Goal: Complete application form

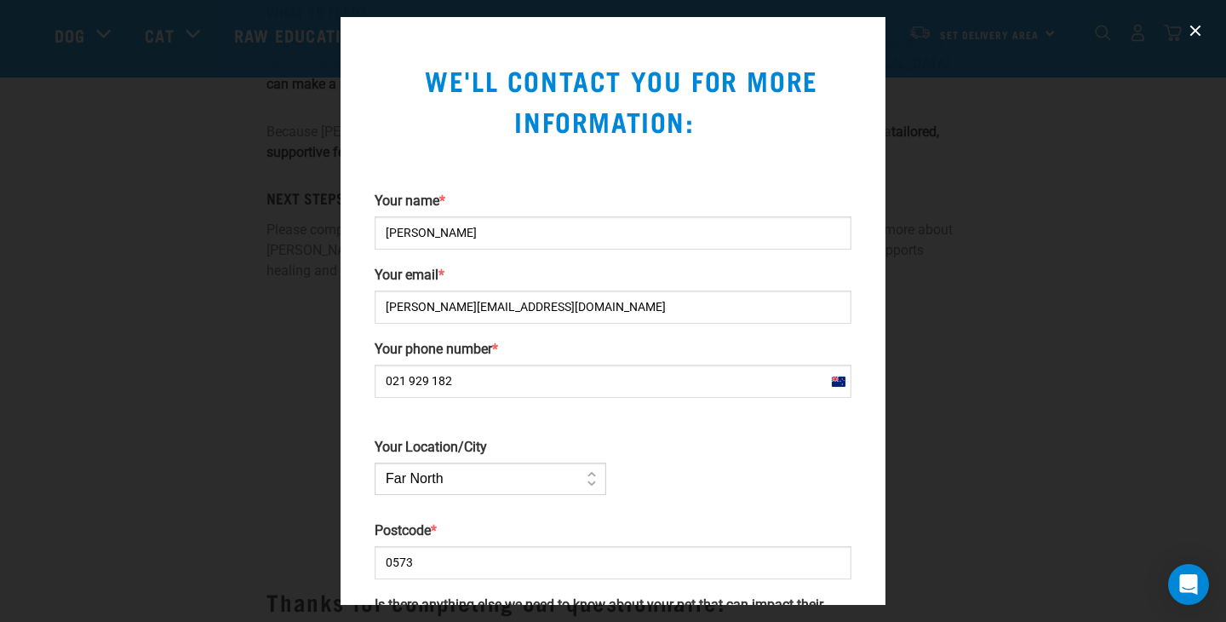
scroll to position [321, 0]
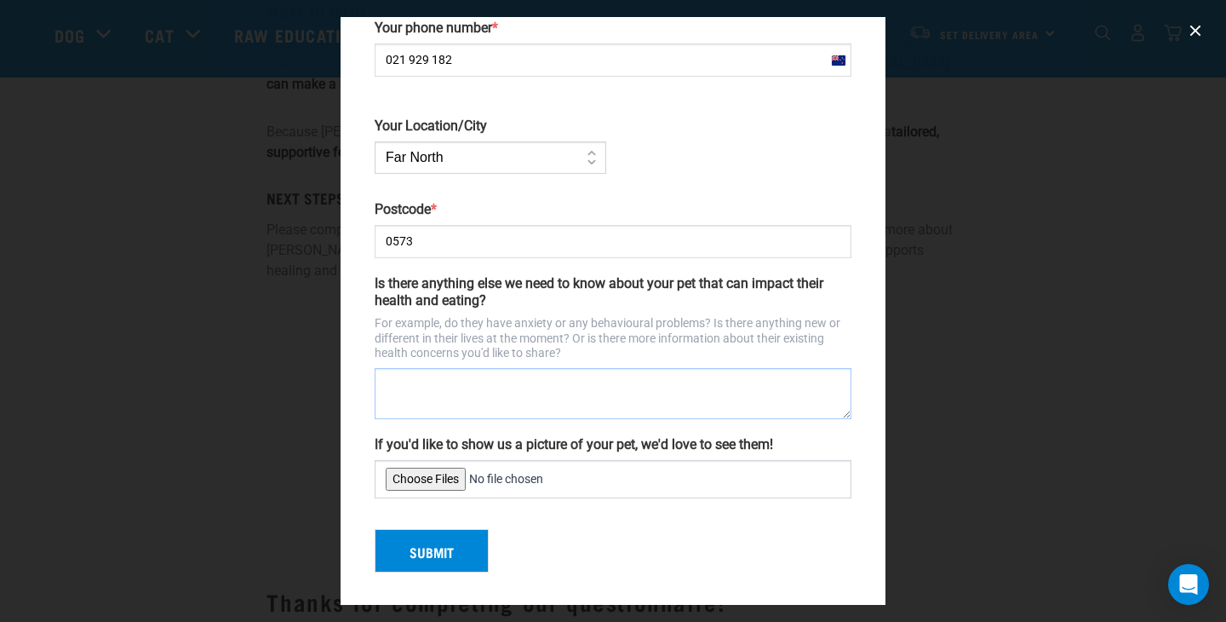
click at [412, 400] on textarea "Is there anything else we need to know about your pet that can impact their hea…" at bounding box center [613, 393] width 477 height 51
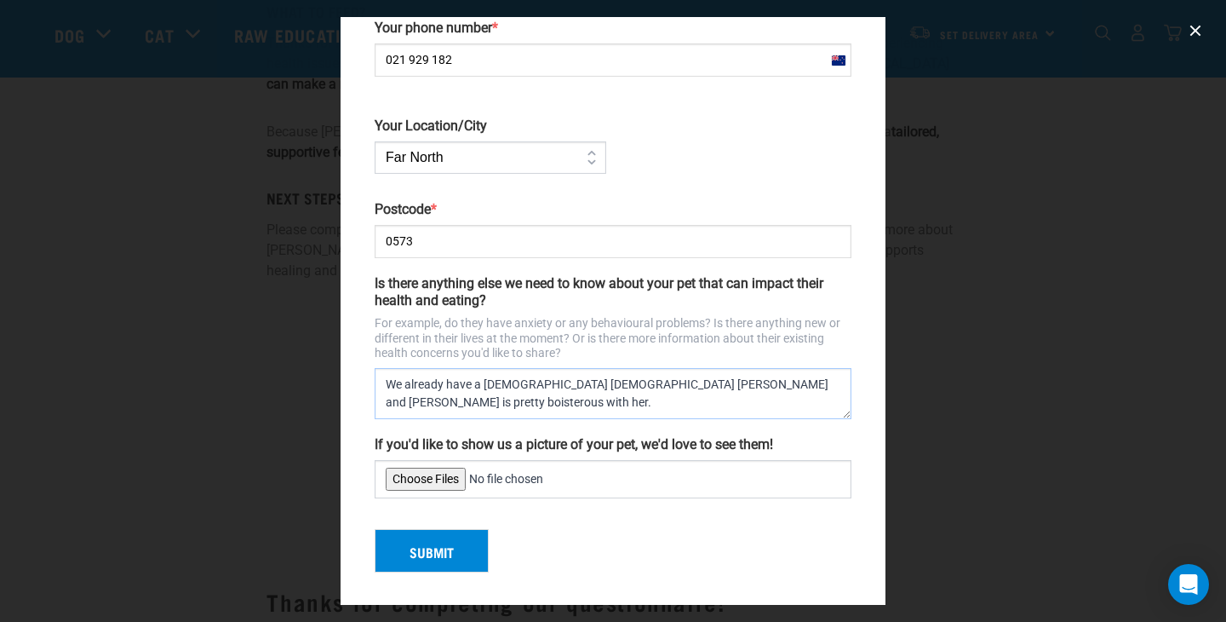
type textarea "We already have a [DEMOGRAPHIC_DATA] [DEMOGRAPHIC_DATA] [PERSON_NAME] and [PERS…"
click at [416, 476] on input "If you'd like to show us a picture of your pet, we'd love to see them!" at bounding box center [613, 479] width 477 height 38
type input "C:\fakepath\IMG_3750.jpeg"
click at [414, 546] on button "Submit" at bounding box center [432, 551] width 114 height 44
click at [439, 547] on div "Submit" at bounding box center [613, 544] width 490 height 58
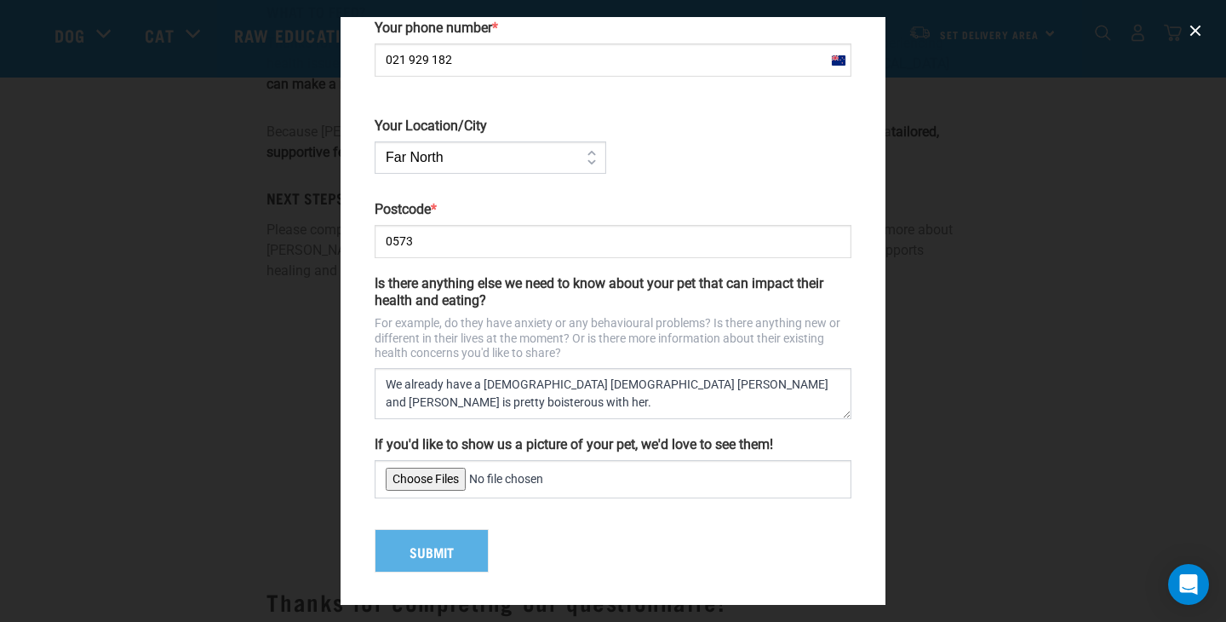
click at [453, 544] on div "Submit" at bounding box center [613, 544] width 490 height 58
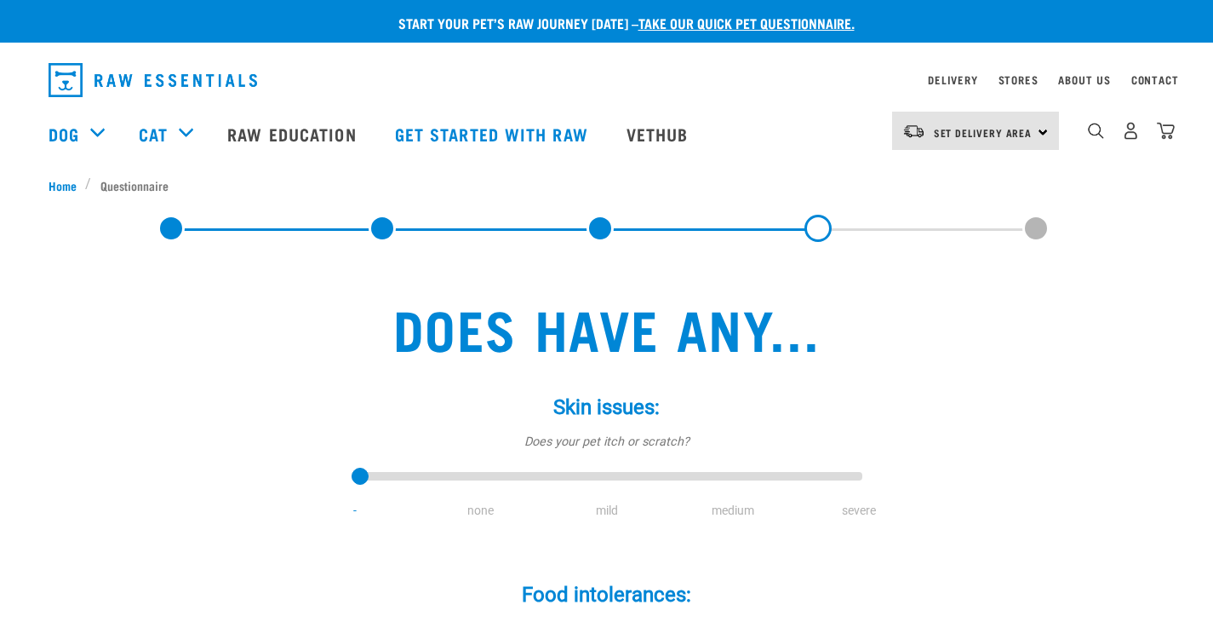
select select "no"
select select "yes"
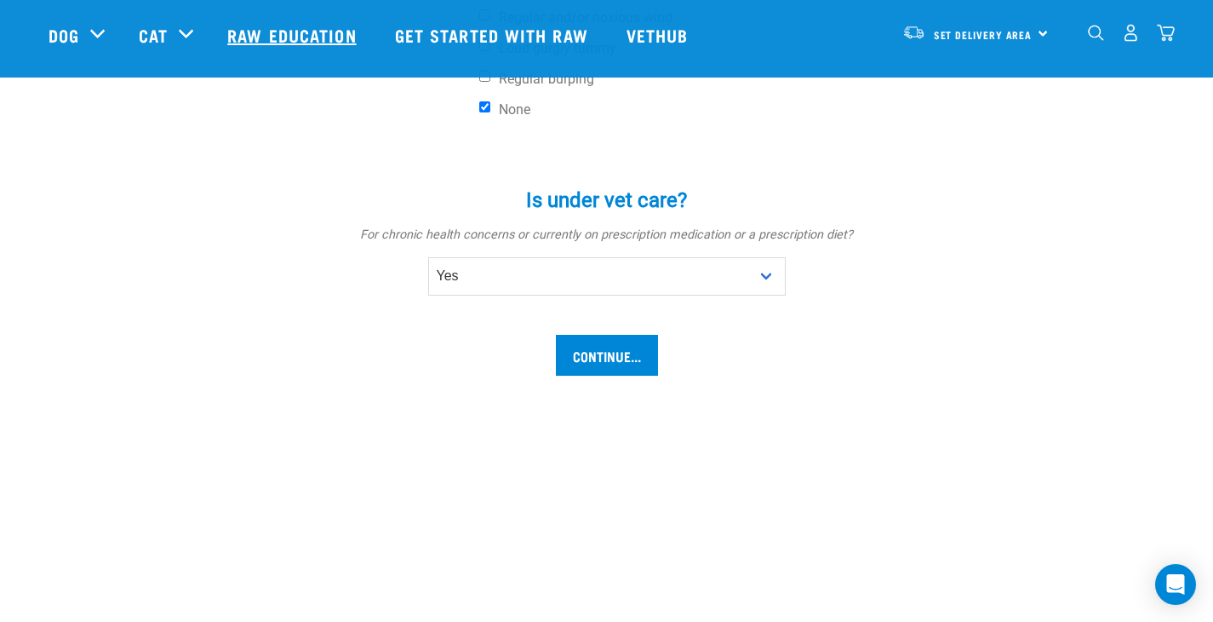
scroll to position [898, 0]
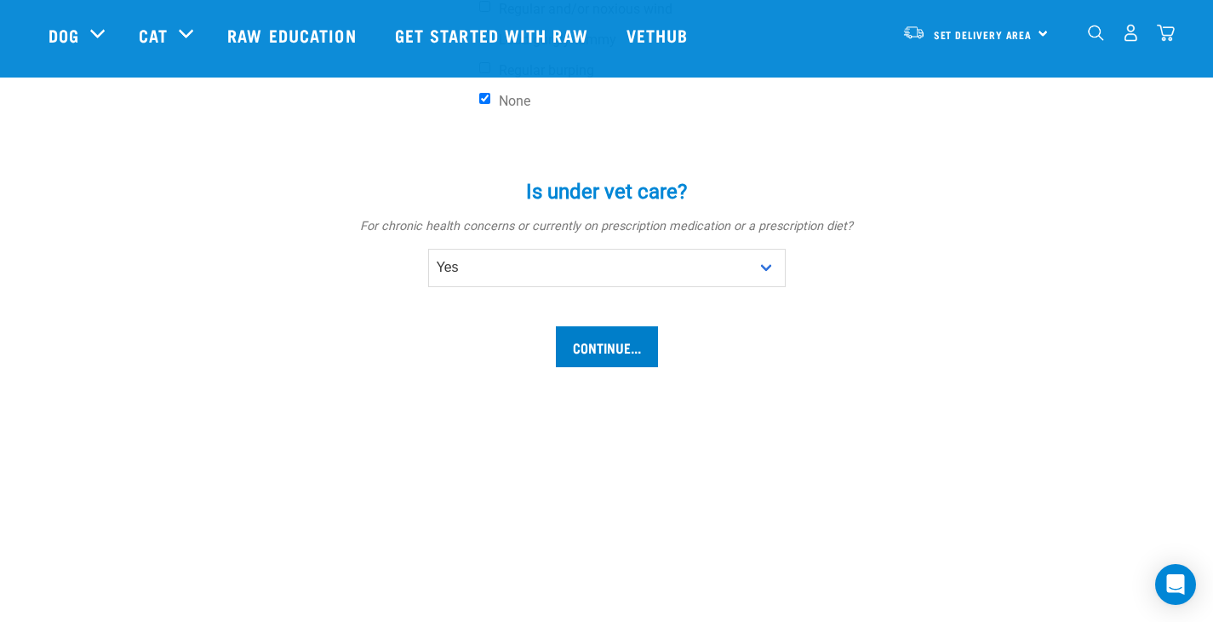
click at [600, 341] on input "Continue..." at bounding box center [607, 346] width 102 height 41
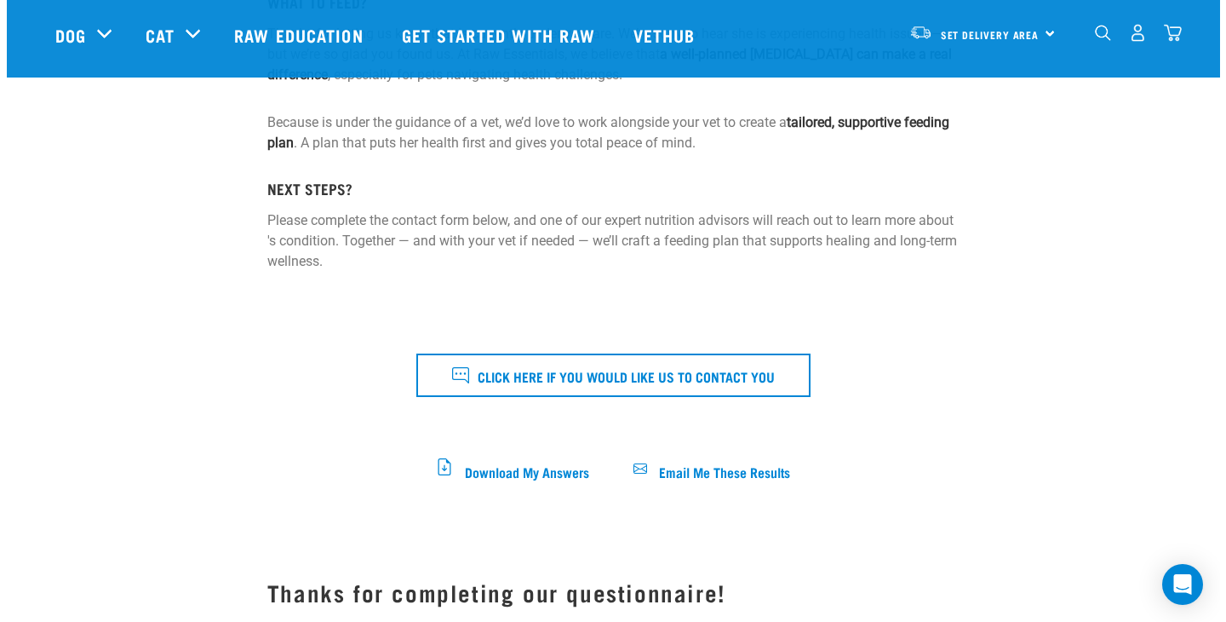
scroll to position [364, 0]
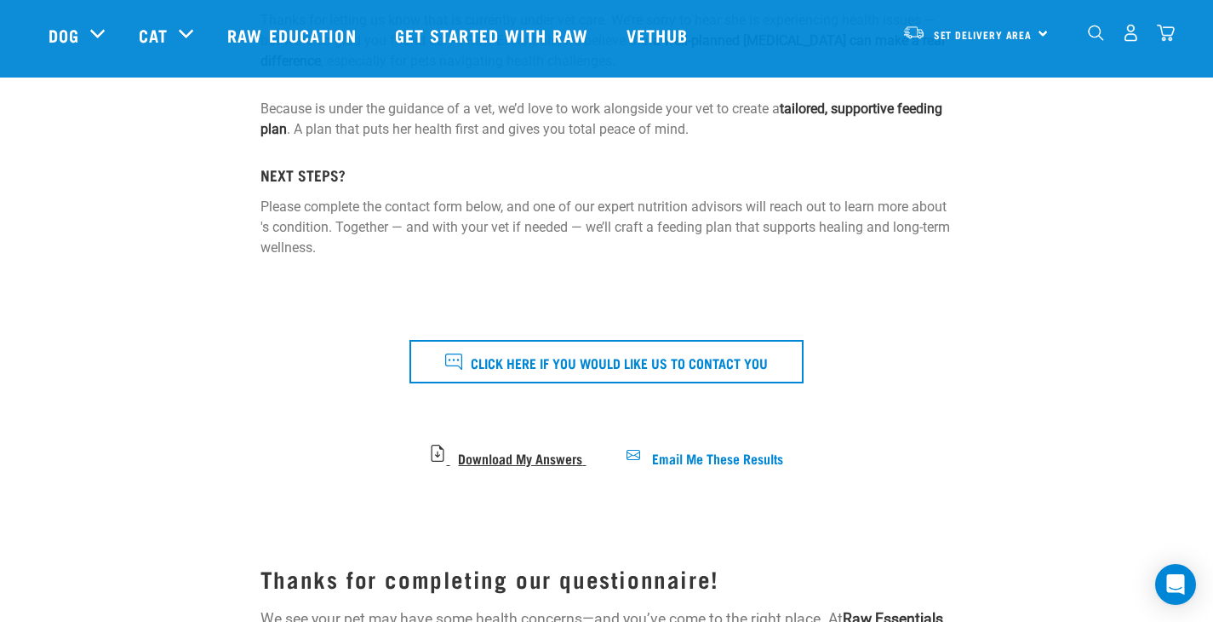
click at [487, 452] on span "Download My Answers" at bounding box center [520, 456] width 124 height 9
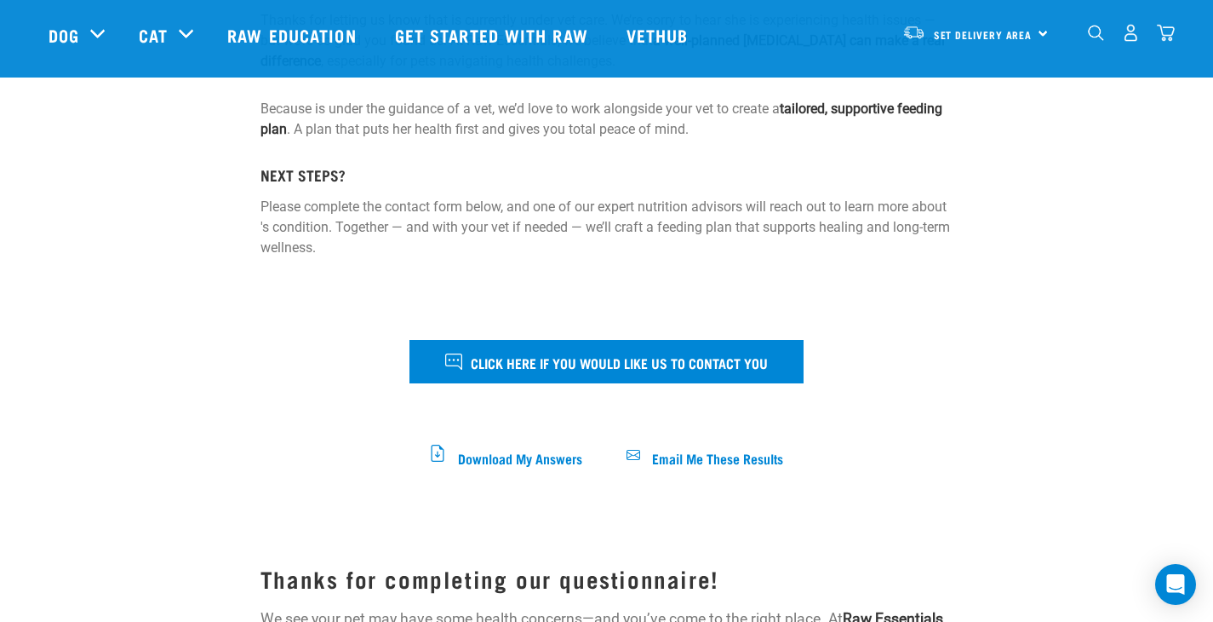
click at [482, 356] on span "Click here if you would like us to contact you" at bounding box center [619, 362] width 297 height 22
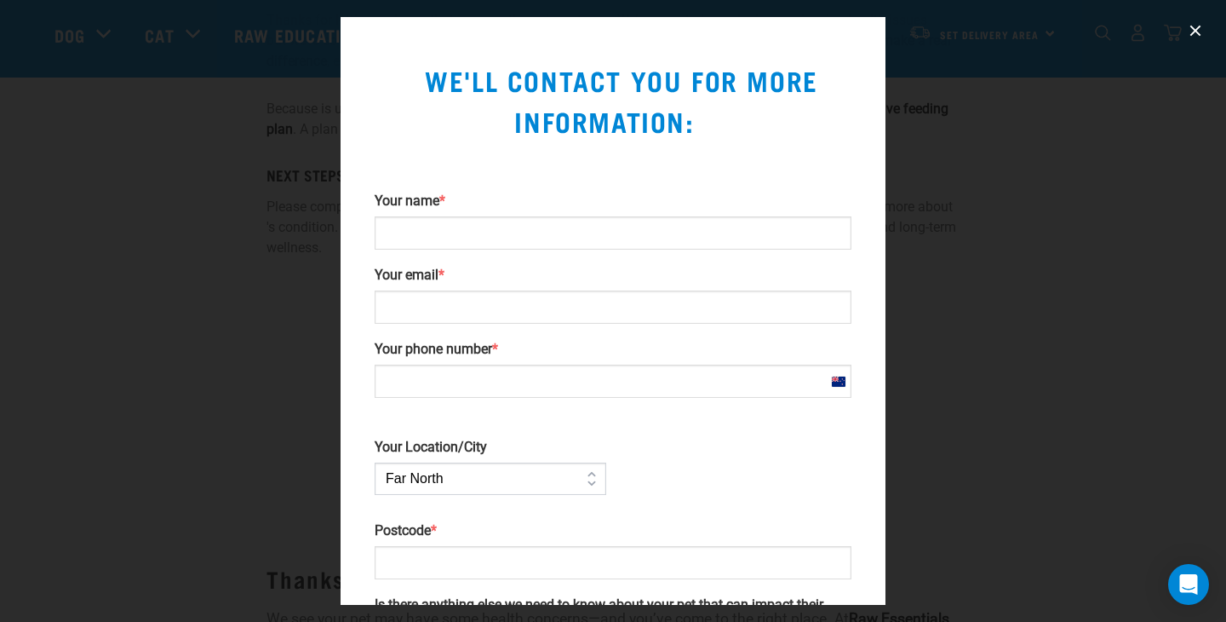
scroll to position [0, 0]
click at [825, 239] on input "Your name *" at bounding box center [613, 232] width 477 height 33
click at [814, 235] on input "Your name *" at bounding box center [613, 232] width 477 height 33
type input "[PERSON_NAME]"
type input "kelly@farrimond.co.nz"
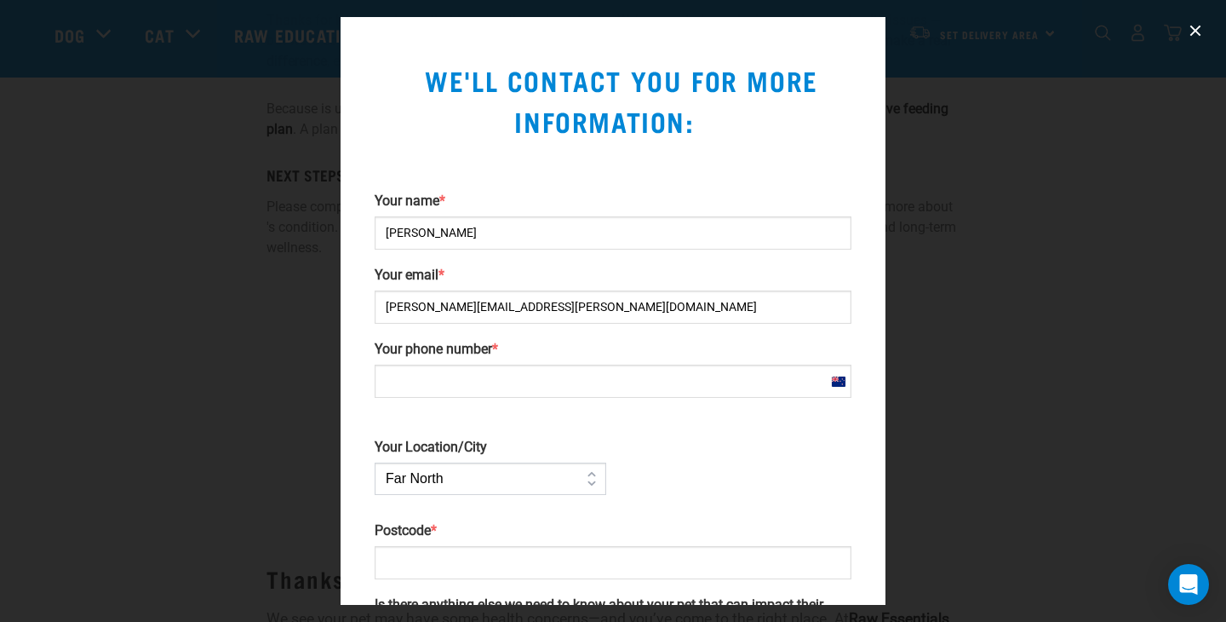
type input "094199874"
select select "[GEOGRAPHIC_DATA]"
type input "021"
type input "021929182"
select select "Far_North"
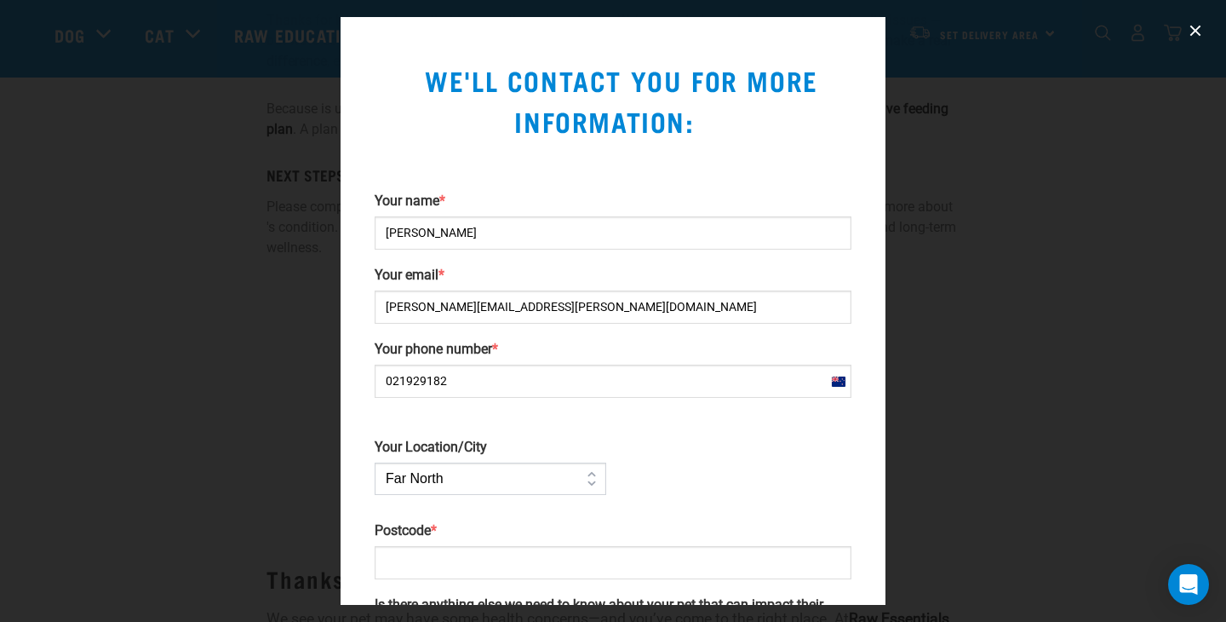
click at [415, 555] on input "Postcode *" at bounding box center [613, 562] width 477 height 33
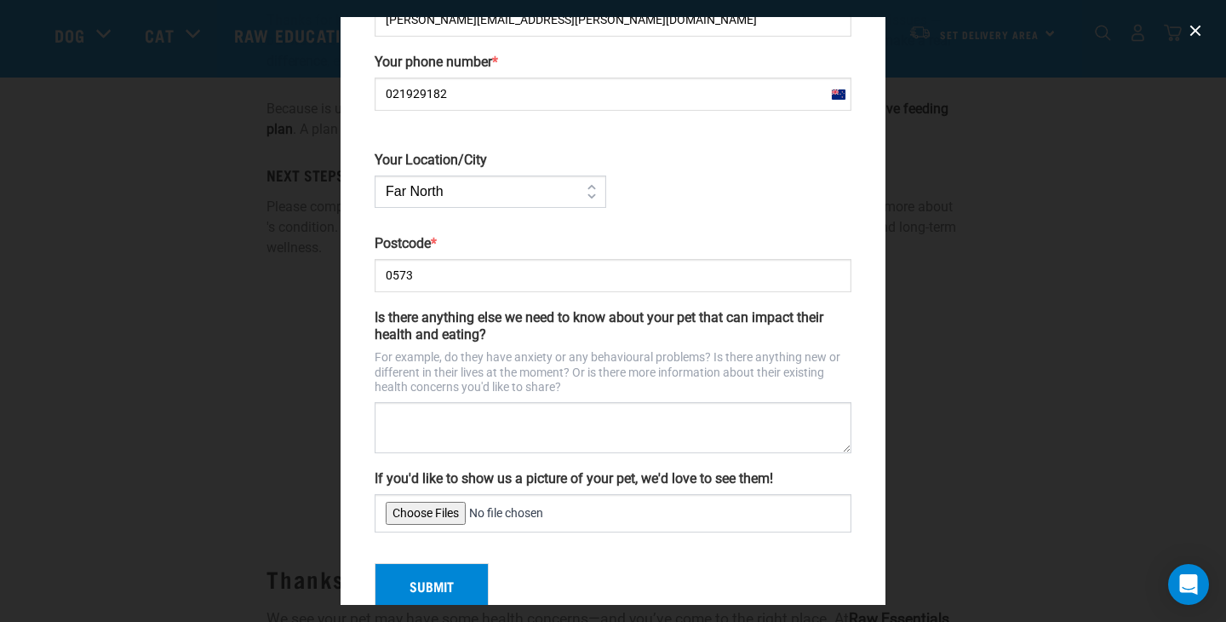
scroll to position [312, 0]
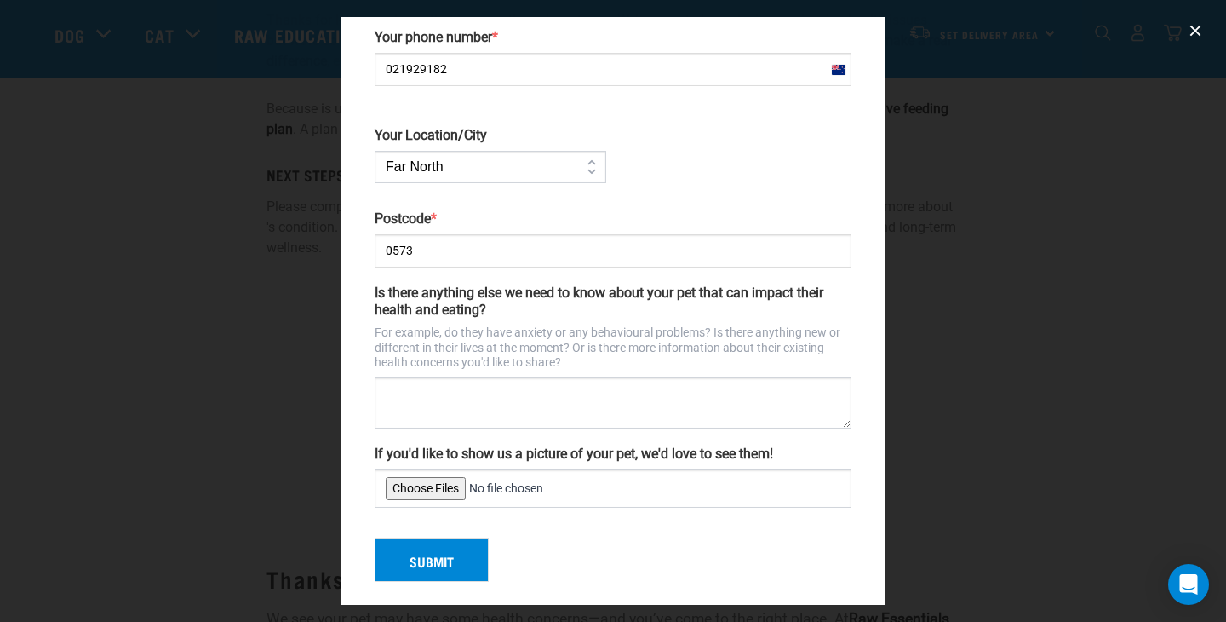
type input "0573"
click at [412, 483] on input "If you'd like to show us a picture of your pet, we'd love to see them!" at bounding box center [613, 488] width 477 height 38
type input "C:\fakepath\IMG_3750.jpeg"
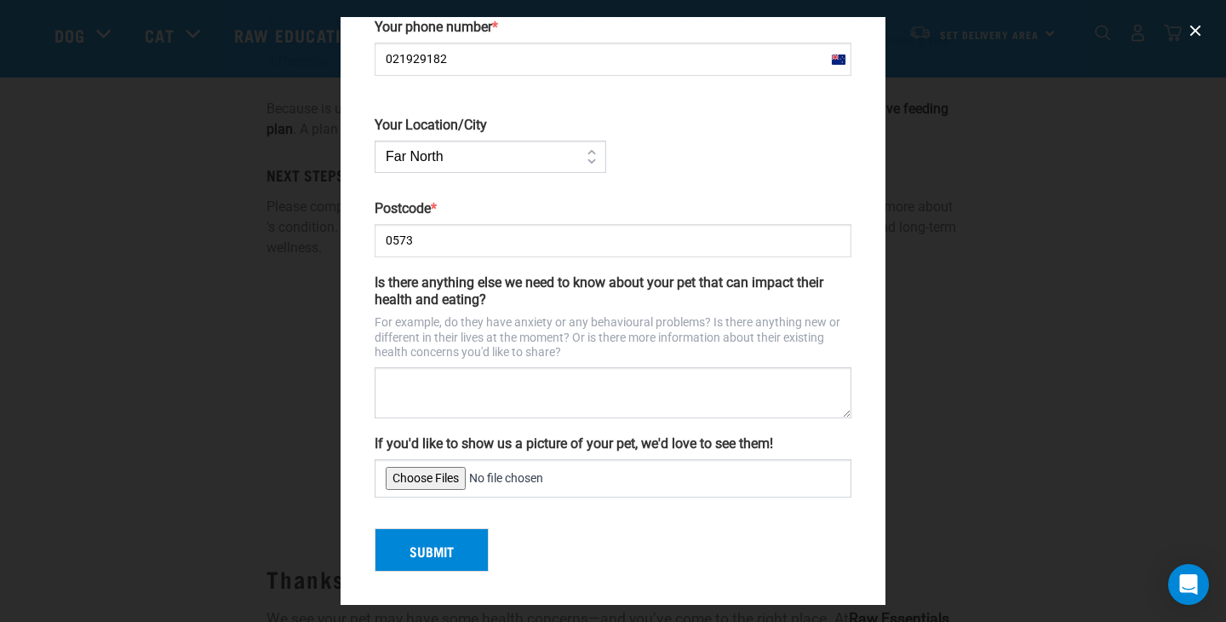
scroll to position [321, 0]
click at [426, 549] on button "Submit" at bounding box center [432, 551] width 114 height 44
